Goal: Check status: Check status

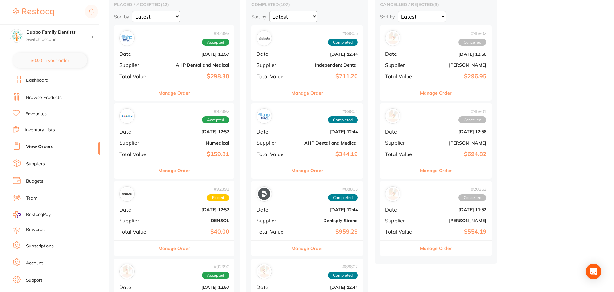
scroll to position [11, 0]
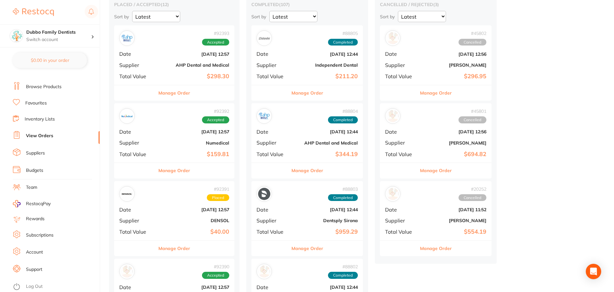
click at [191, 149] on div "# 92392 Accepted Date [DATE] 12:57 Supplier Numedical Total Value $159.81" at bounding box center [174, 132] width 120 height 59
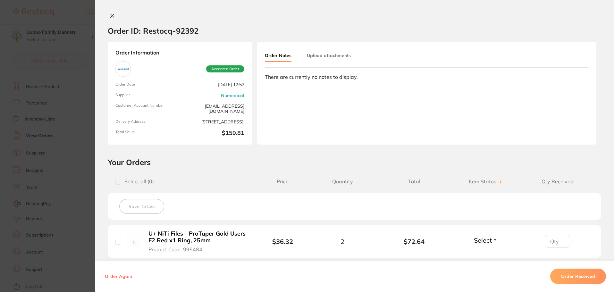
click at [41, 136] on section "Order ID: Restocq- 92392 Order Information Accepted Order Order Date [DATE] 12:…" at bounding box center [307, 146] width 614 height 292
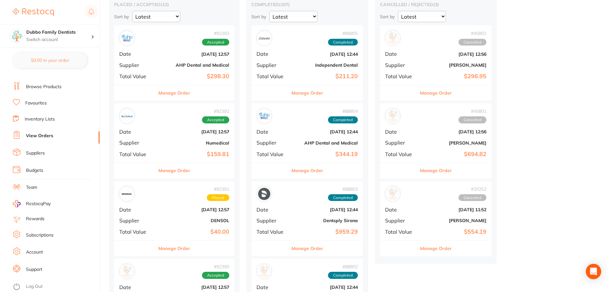
scroll to position [96, 0]
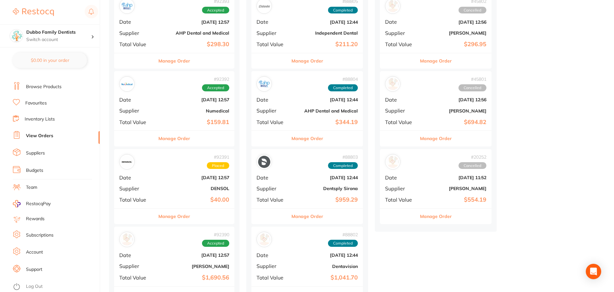
click at [30, 252] on link "Account" at bounding box center [34, 252] width 17 height 6
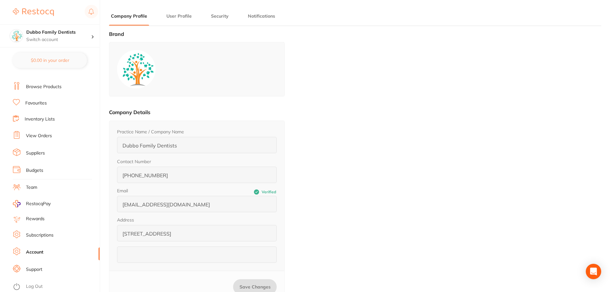
click at [35, 269] on link "Support" at bounding box center [34, 269] width 16 height 6
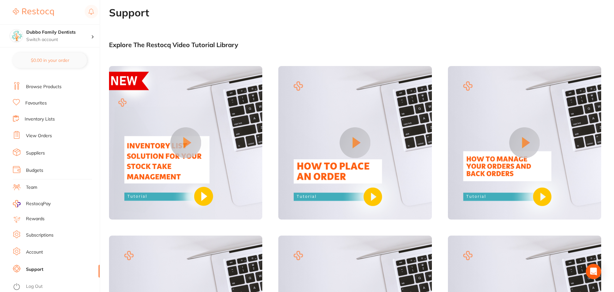
click at [43, 154] on link "Suppliers" at bounding box center [35, 153] width 19 height 6
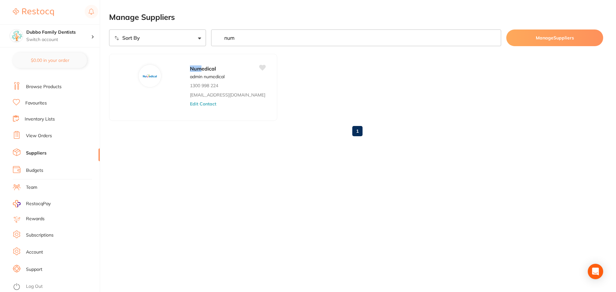
type input "num"
click at [110, 101] on div "Num edical admin numedical 1300 998 224 [EMAIL_ADDRESS][DOMAIN_NAME] Edit Conta…" at bounding box center [193, 88] width 170 height 68
click at [255, 172] on div "Manage Suppliers Sort By A-Z Z-A num Manage Suppliers Num edical admin numedica…" at bounding box center [362, 146] width 507 height 292
click at [44, 135] on link "View Orders" at bounding box center [39, 136] width 26 height 6
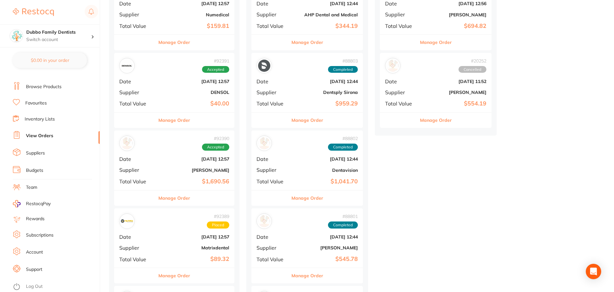
scroll to position [64, 0]
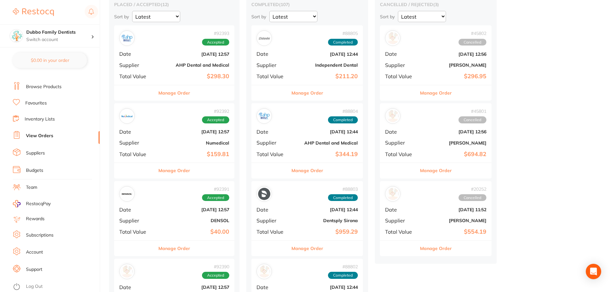
click at [158, 158] on div "# 92392 Accepted Date [DATE] 12:57 Supplier Numedical Total Value $159.81" at bounding box center [174, 132] width 120 height 59
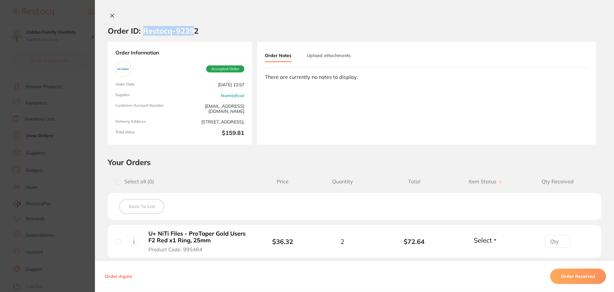
drag, startPoint x: 141, startPoint y: 29, endPoint x: 194, endPoint y: 30, distance: 53.3
click at [194, 30] on h2 "Order ID: Restocq- 92392" at bounding box center [153, 31] width 91 height 10
drag, startPoint x: 199, startPoint y: 31, endPoint x: 143, endPoint y: 31, distance: 56.4
click at [143, 31] on section "Order ID: Restocq- 92392" at bounding box center [354, 31] width 519 height 22
click at [202, 29] on section "Order ID: Restocq- 92392" at bounding box center [354, 31] width 519 height 22
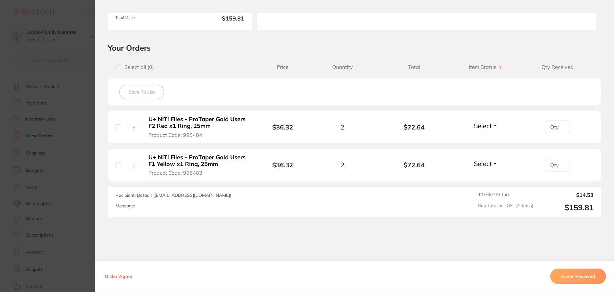
scroll to position [128, 0]
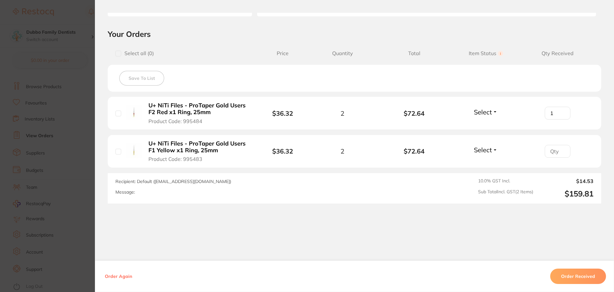
click at [561, 112] on input "1" at bounding box center [558, 113] width 26 height 13
type input "2"
click at [561, 112] on input "2" at bounding box center [558, 113] width 26 height 13
click at [560, 150] on input "1" at bounding box center [558, 151] width 26 height 13
type input "2"
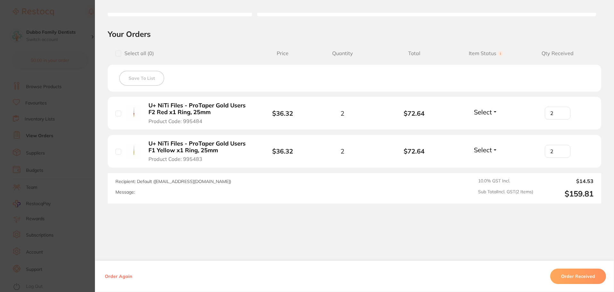
click at [560, 150] on input "2" at bounding box center [558, 151] width 26 height 13
click at [590, 62] on div "Select all ( 0 ) Price Quantity Total Item Status You can use this feature to t…" at bounding box center [355, 53] width 494 height 16
click at [561, 115] on input "1" at bounding box center [558, 113] width 26 height 13
type input "0"
click at [561, 115] on input "0" at bounding box center [558, 113] width 26 height 13
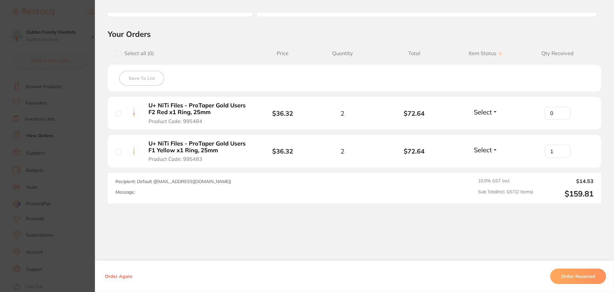
click at [561, 154] on input "1" at bounding box center [558, 151] width 26 height 13
type input "0"
click at [561, 154] on input "0" at bounding box center [558, 151] width 26 height 13
click at [588, 38] on h2 "Your Orders" at bounding box center [355, 34] width 494 height 10
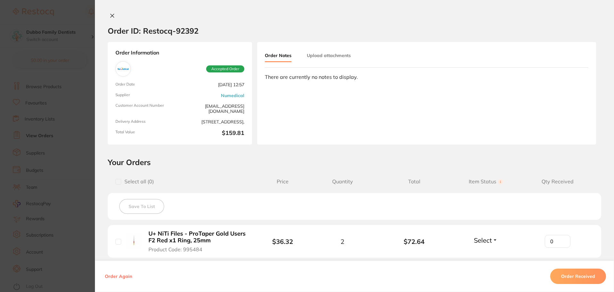
scroll to position [135, 0]
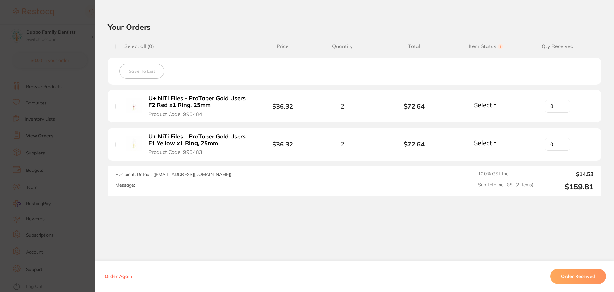
click at [349, 30] on h2 "Your Orders" at bounding box center [355, 27] width 494 height 10
click at [66, 135] on section "Order ID: Restocq- 92392 Order Information Accepted Order Order Date [DATE] 12:…" at bounding box center [307, 146] width 614 height 292
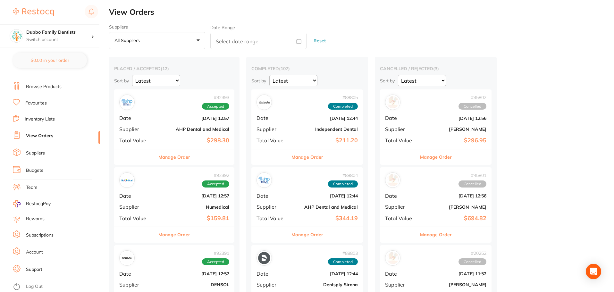
click at [191, 204] on div "# 92392 Accepted Date [DATE] 12:57 Supplier Numedical Total Value $159.81" at bounding box center [174, 196] width 120 height 59
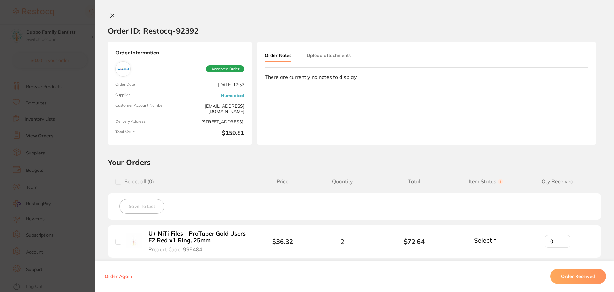
click at [110, 15] on icon at bounding box center [112, 15] width 5 height 5
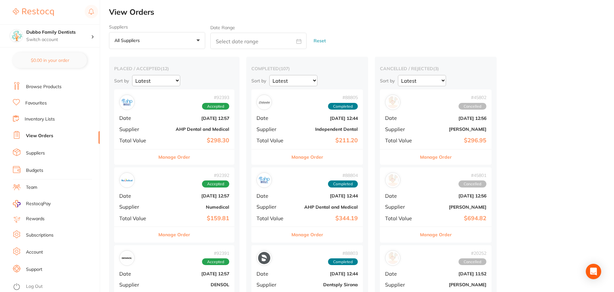
click at [194, 210] on div "# 92392 Accepted Date [DATE] 12:57 Supplier Numedical Total Value $159.81" at bounding box center [174, 196] width 120 height 59
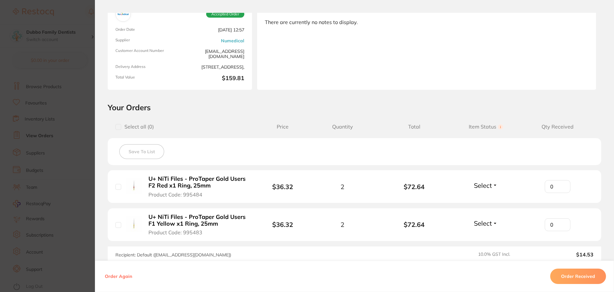
scroll to position [64, 0]
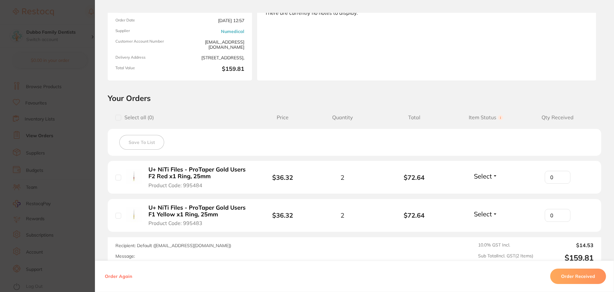
click at [64, 177] on section "Order ID: Restocq- 92392 Order Information Accepted Order Order Date [DATE] 12:…" at bounding box center [307, 146] width 614 height 292
